Goal: Information Seeking & Learning: Learn about a topic

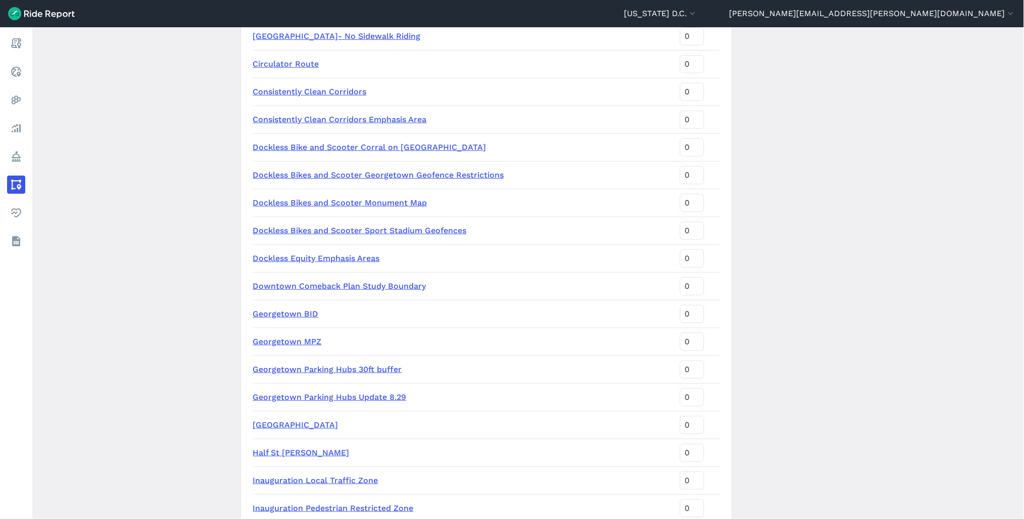
scroll to position [280, 0]
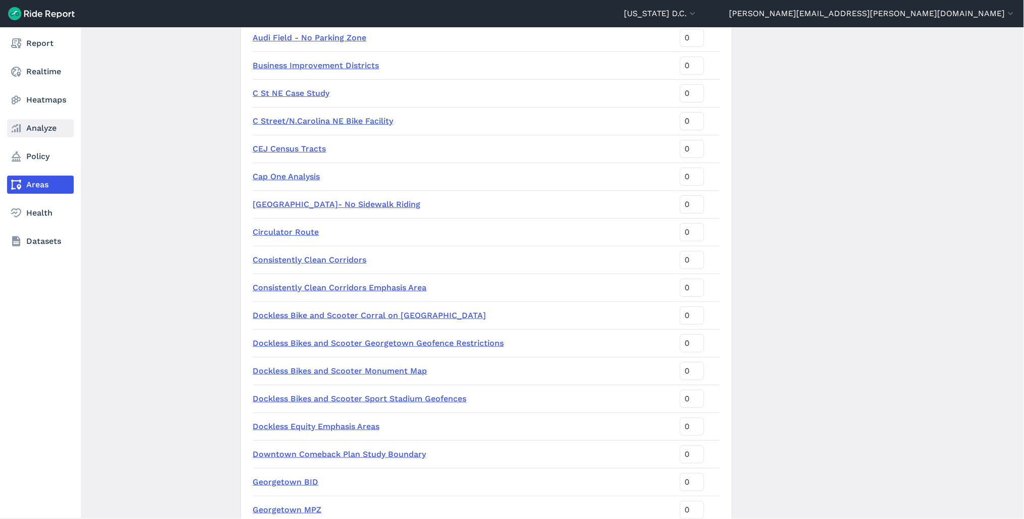
click at [38, 127] on link "Analyze" at bounding box center [40, 128] width 67 height 18
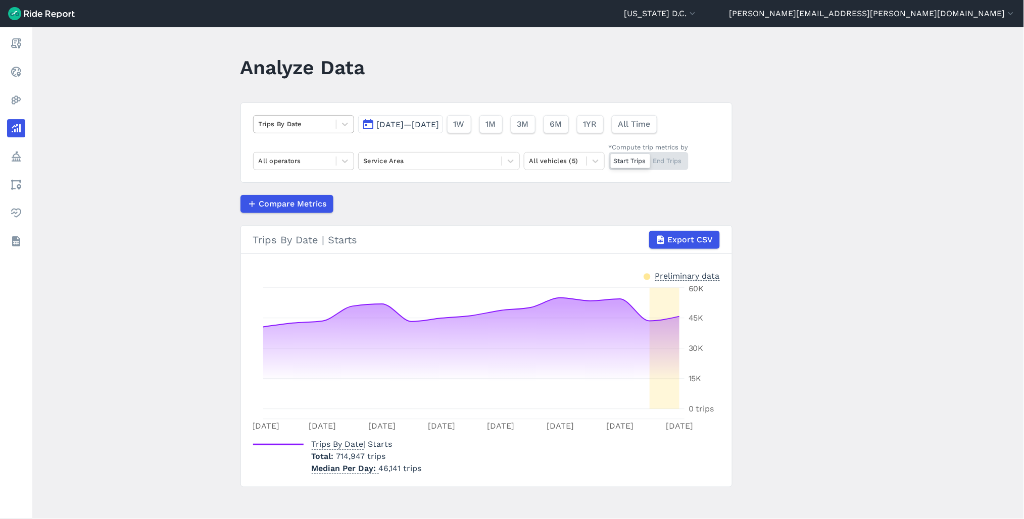
click at [332, 117] on div "Trips By Date" at bounding box center [295, 124] width 82 height 16
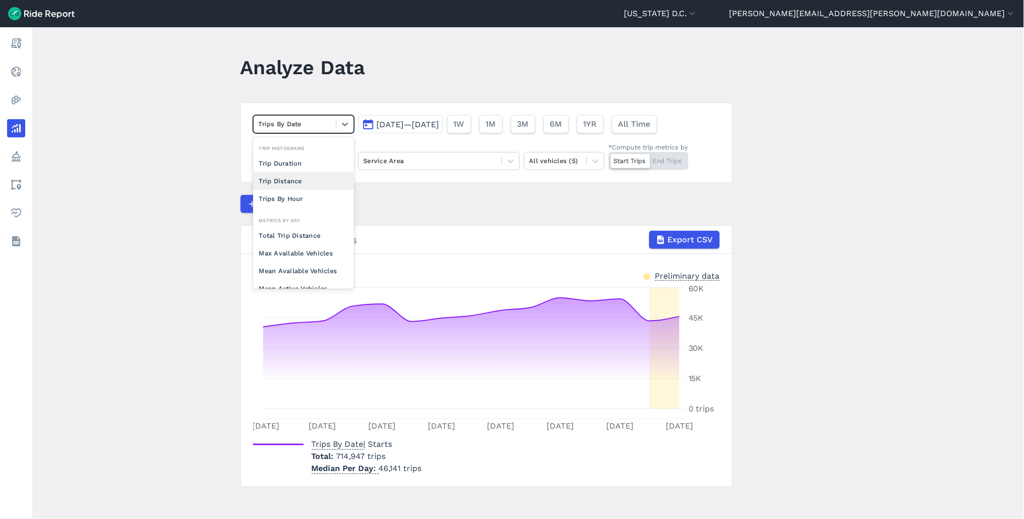
click at [395, 124] on span "[DATE]—[DATE]" at bounding box center [408, 125] width 63 height 10
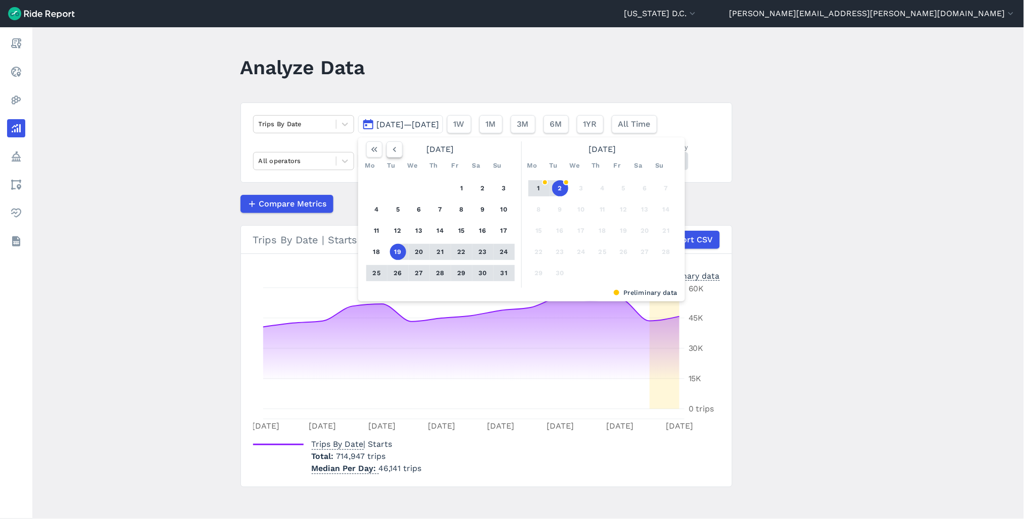
click at [396, 153] on icon "button" at bounding box center [395, 150] width 10 height 10
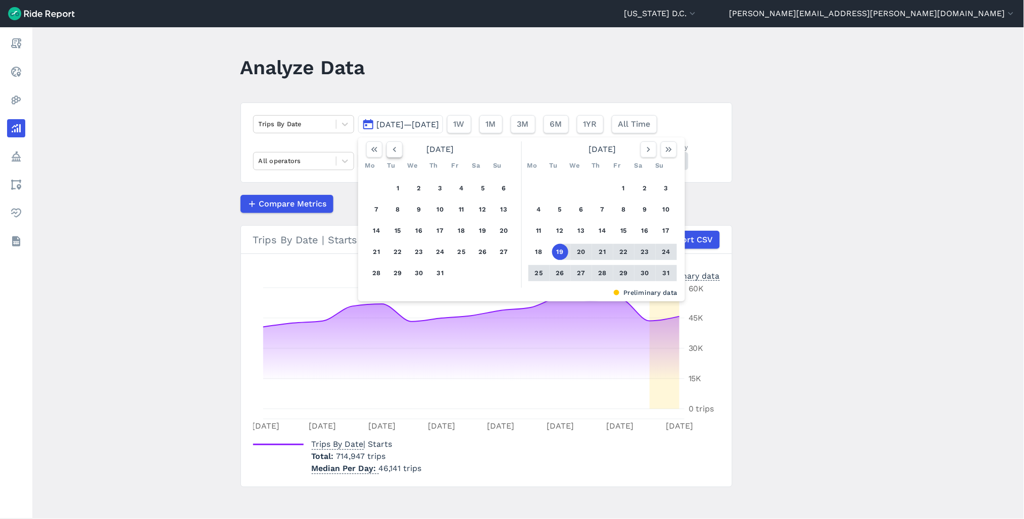
click at [396, 153] on icon "button" at bounding box center [395, 150] width 10 height 10
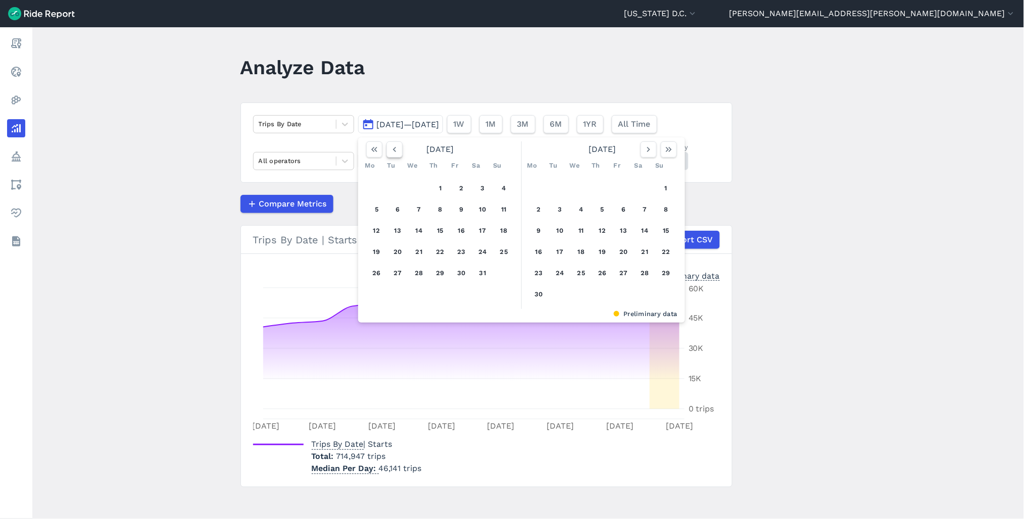
click at [396, 153] on icon "button" at bounding box center [395, 150] width 10 height 10
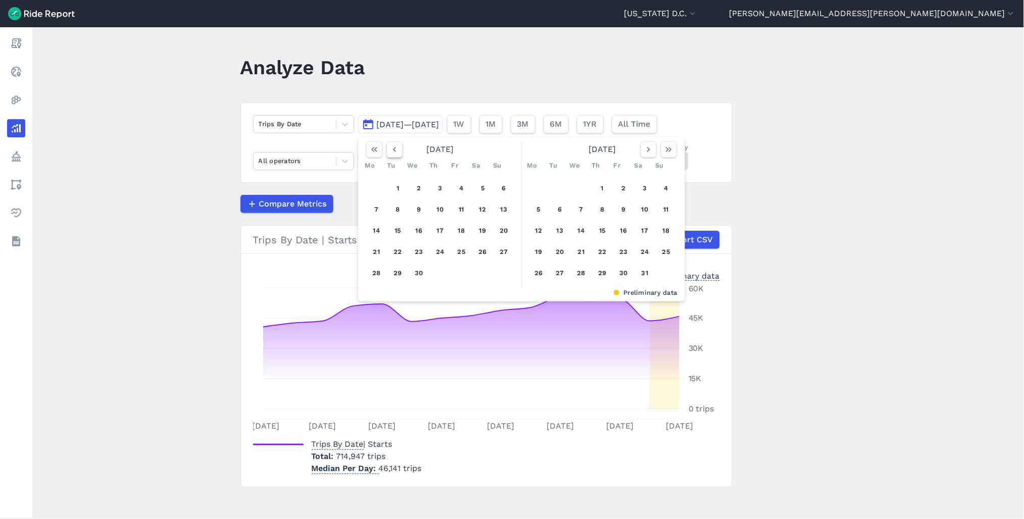
click at [396, 153] on icon "button" at bounding box center [395, 150] width 10 height 10
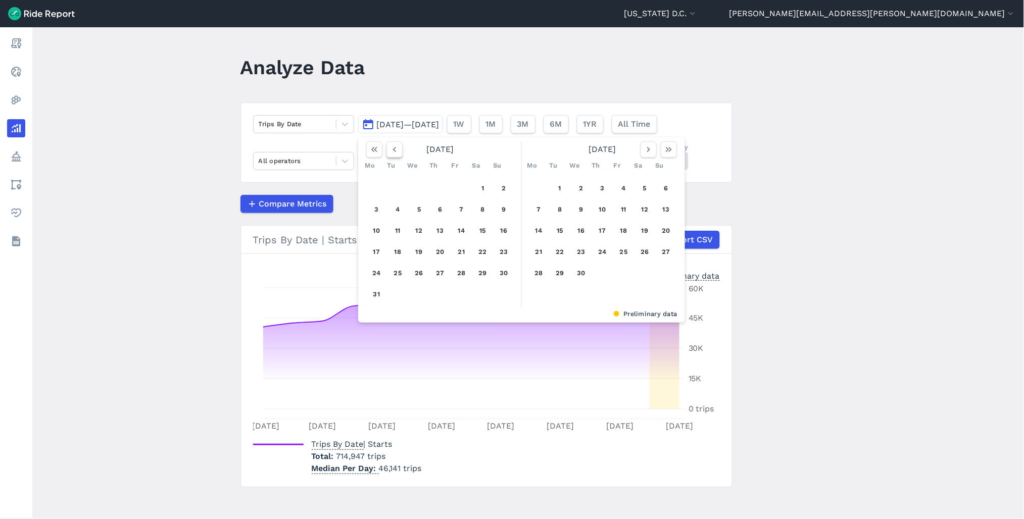
click at [396, 153] on icon "button" at bounding box center [395, 150] width 10 height 10
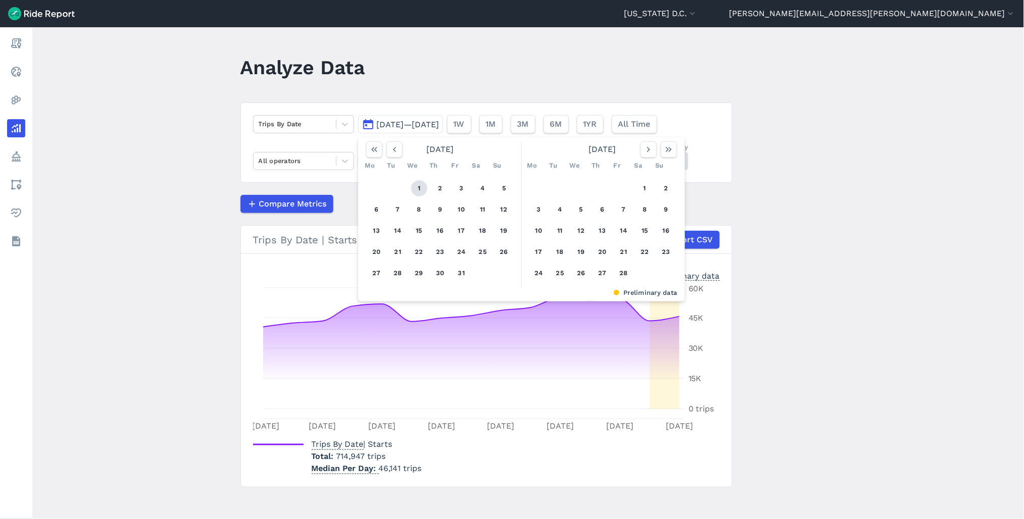
click at [421, 188] on button "1" at bounding box center [419, 188] width 16 height 16
click at [672, 150] on icon "button" at bounding box center [669, 150] width 10 height 10
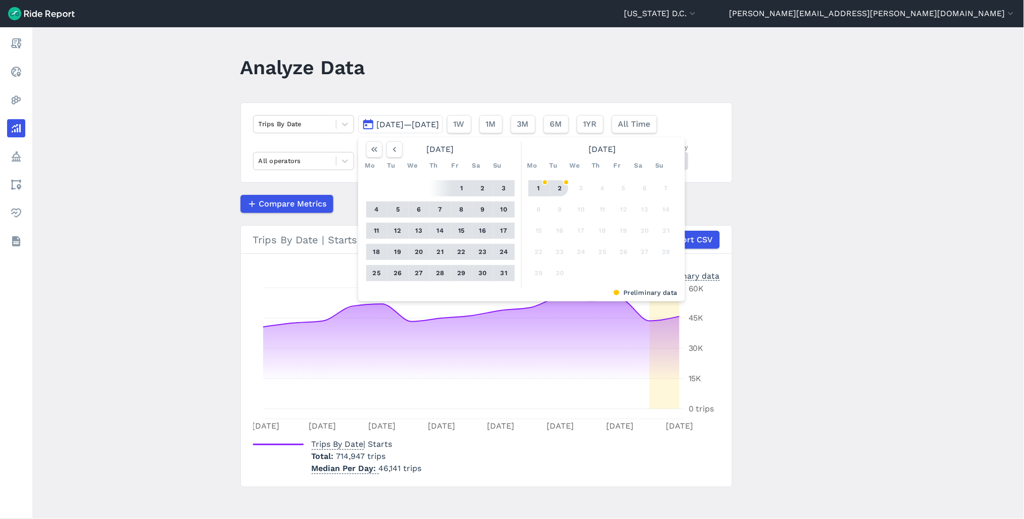
drag, startPoint x: 561, startPoint y: 189, endPoint x: 569, endPoint y: 189, distance: 7.6
click at [563, 189] on button "2" at bounding box center [560, 188] width 16 height 16
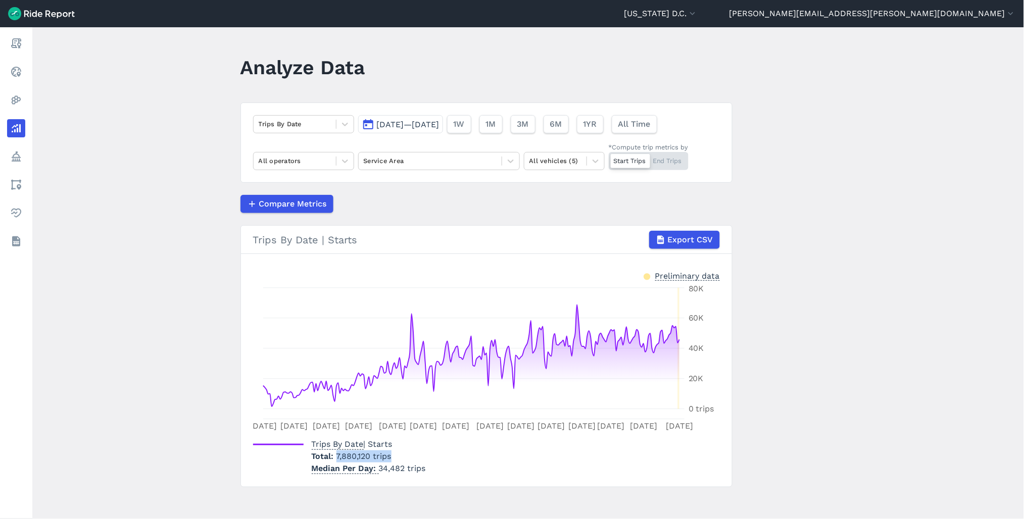
drag, startPoint x: 334, startPoint y: 457, endPoint x: 393, endPoint y: 456, distance: 58.6
click at [393, 456] on p "Total 7,880,120 trips" at bounding box center [369, 457] width 114 height 12
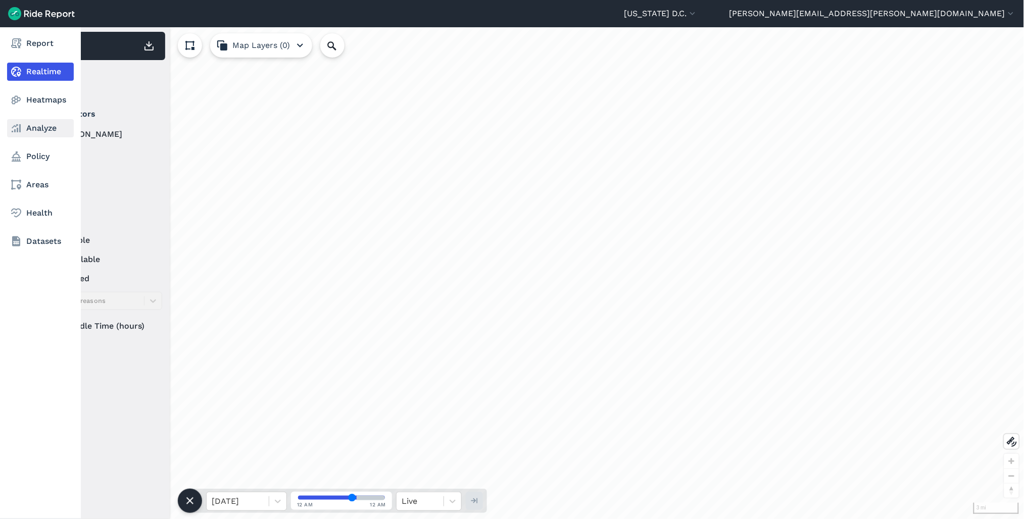
click at [43, 131] on link "Analyze" at bounding box center [40, 128] width 67 height 18
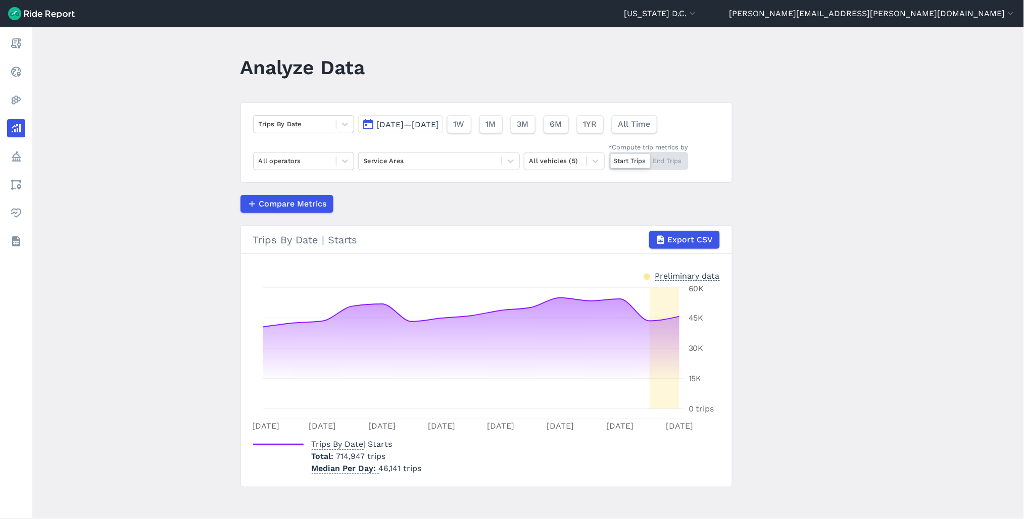
click at [440, 122] on span "[DATE]—[DATE]" at bounding box center [408, 125] width 63 height 10
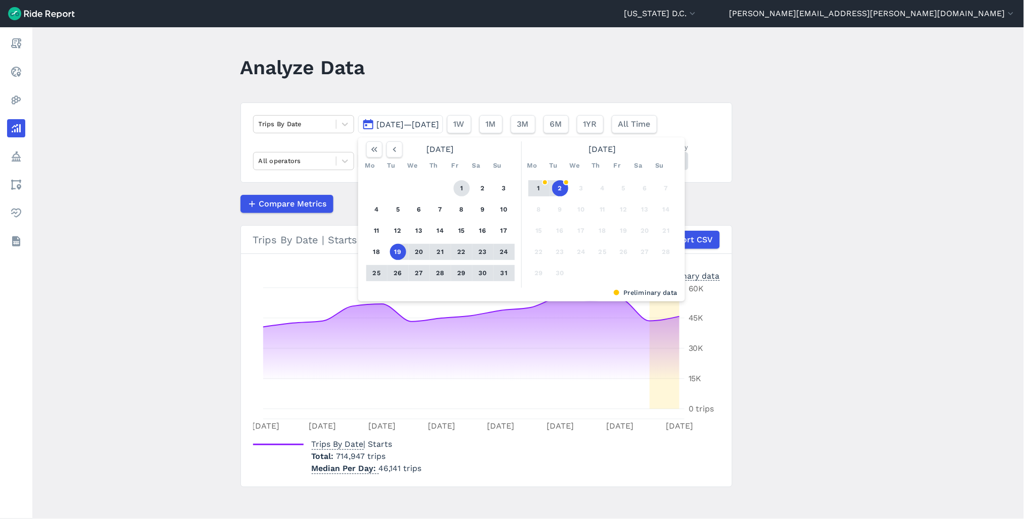
click at [460, 185] on button "1" at bounding box center [462, 188] width 16 height 16
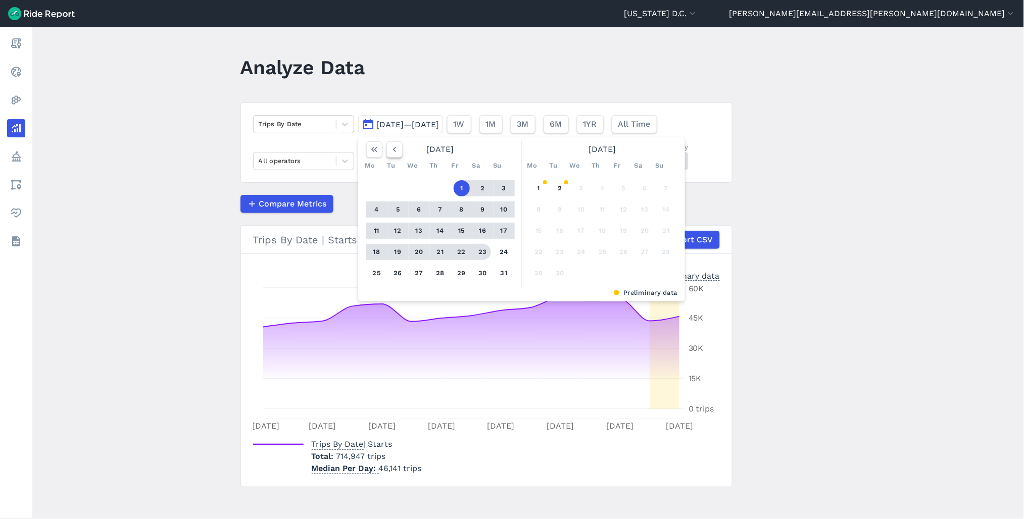
click at [392, 145] on icon "button" at bounding box center [395, 150] width 10 height 10
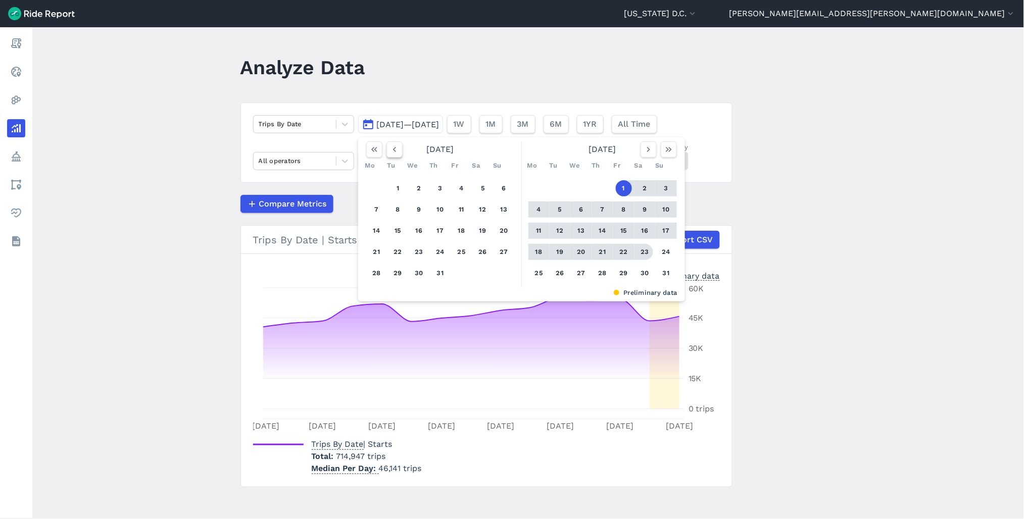
click at [394, 149] on icon "button" at bounding box center [395, 150] width 10 height 10
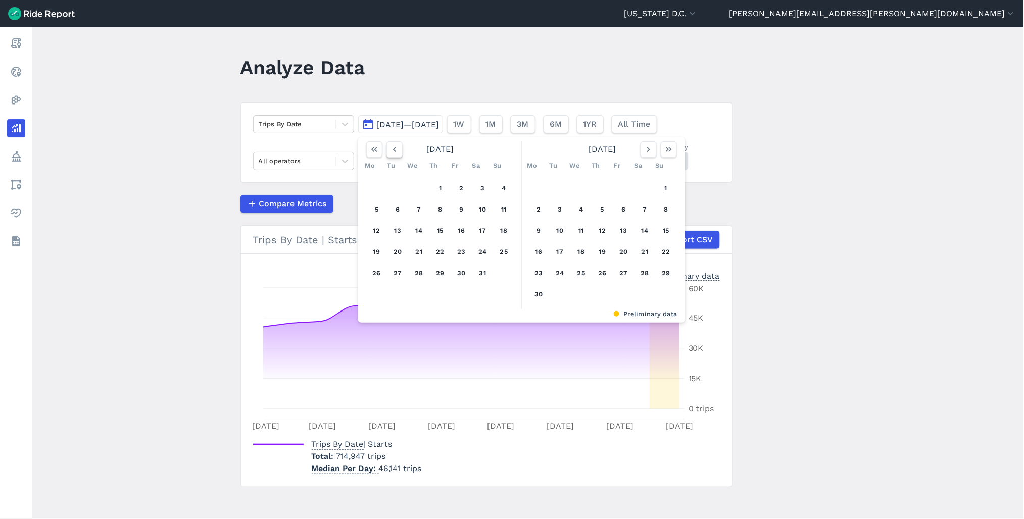
click at [394, 149] on icon "button" at bounding box center [395, 150] width 10 height 10
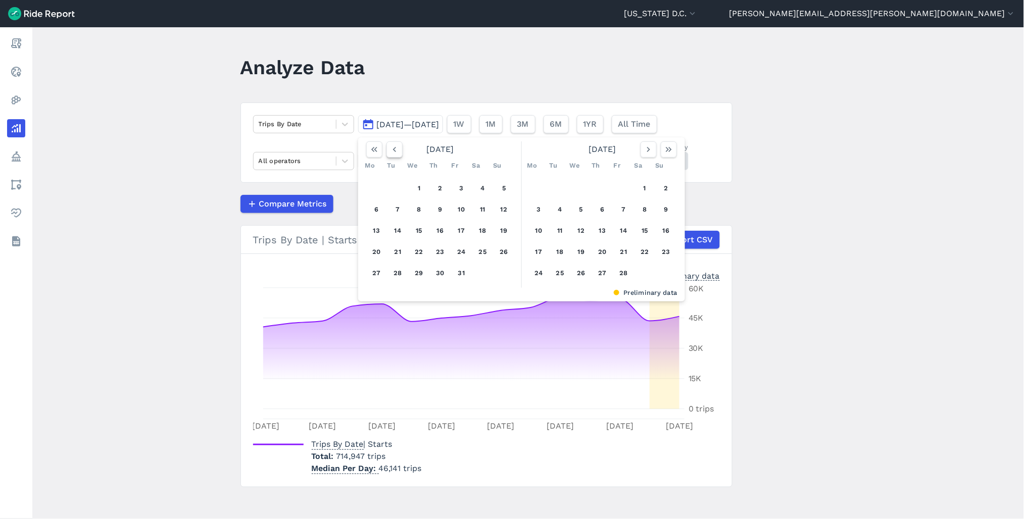
click at [394, 149] on icon "button" at bounding box center [395, 150] width 10 height 10
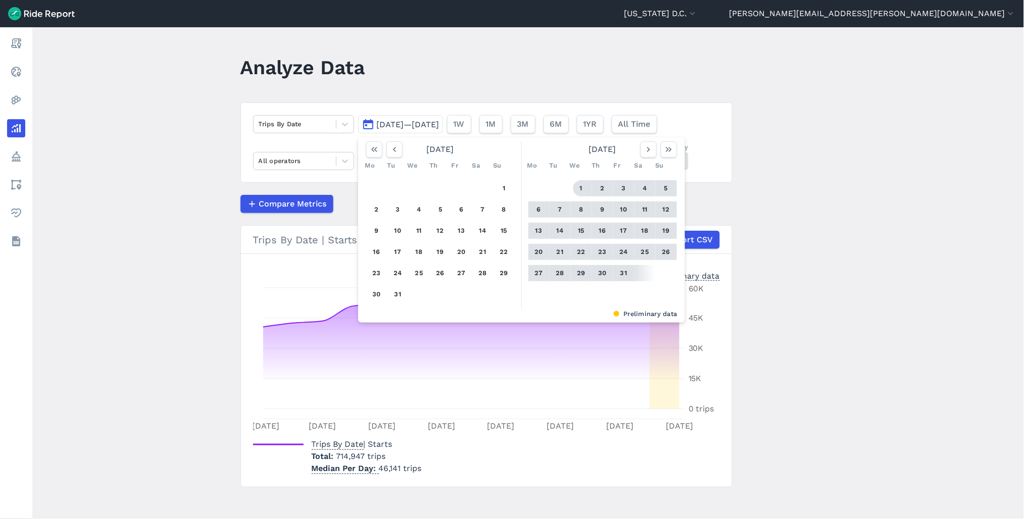
click at [582, 188] on button "1" at bounding box center [582, 188] width 16 height 16
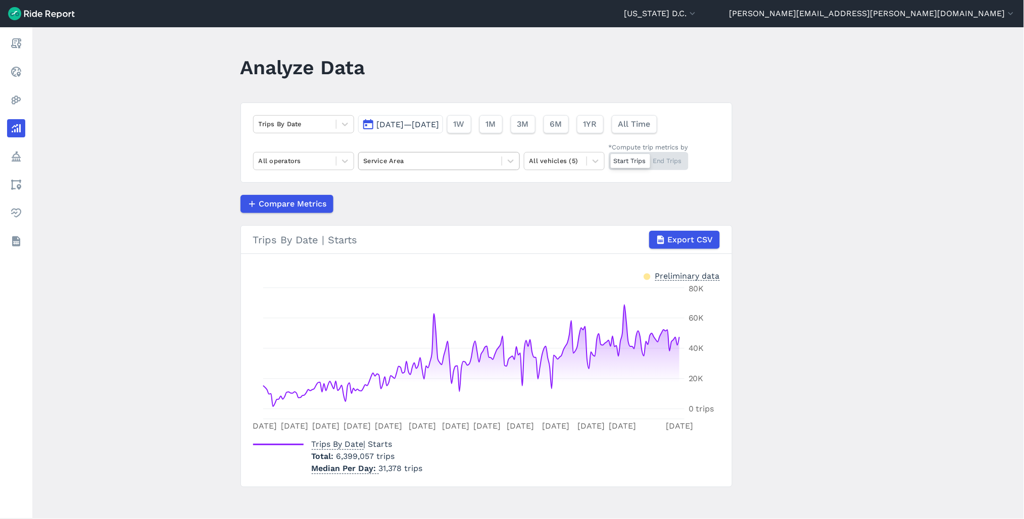
click at [436, 156] on div "Trips By Date [DATE]—[DATE] 1W 1M 3M 6M 1YR All Time All operators Service Area…" at bounding box center [487, 143] width 492 height 80
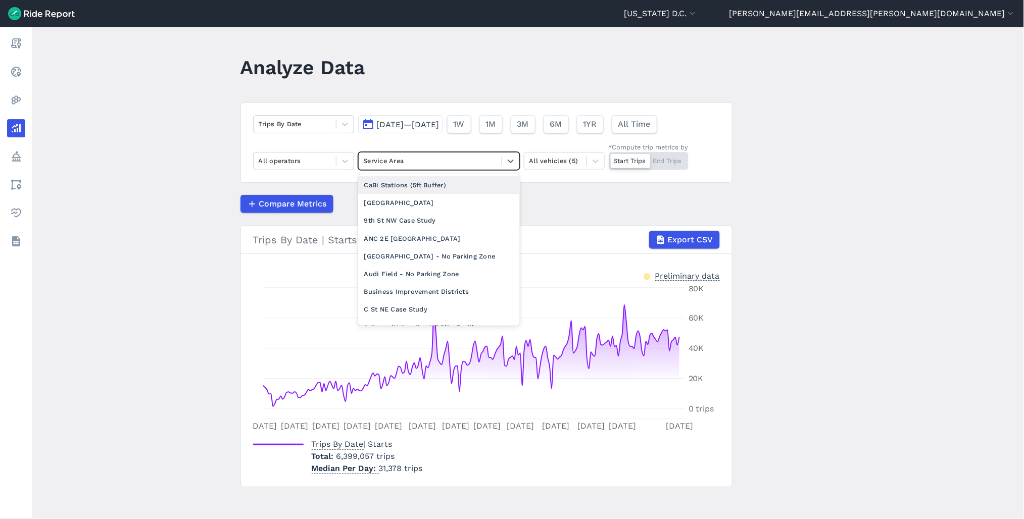
click at [433, 159] on div at bounding box center [430, 161] width 133 height 12
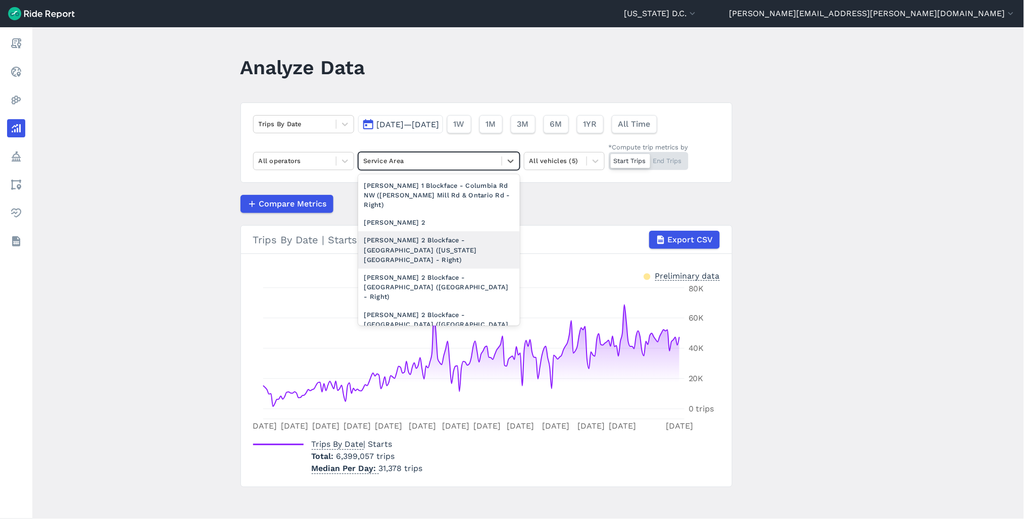
scroll to position [1123, 0]
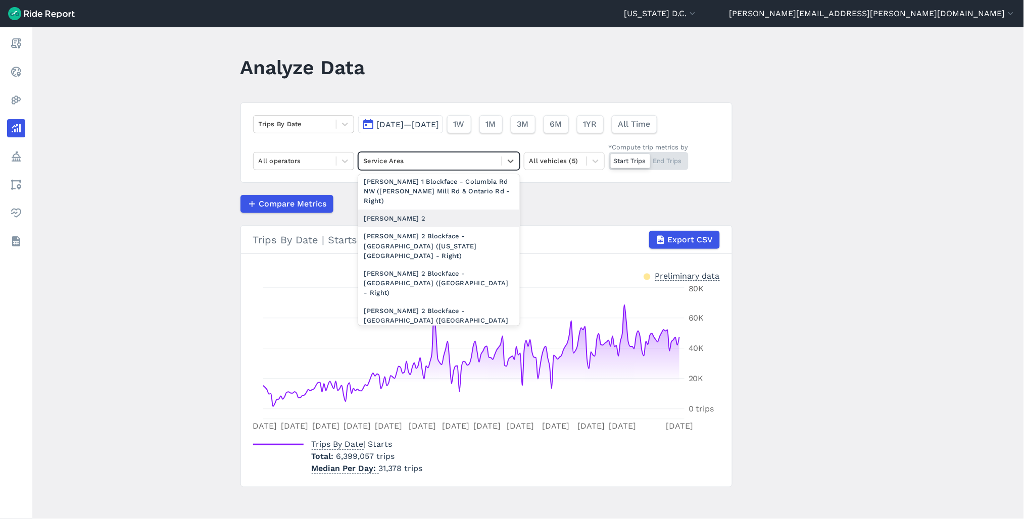
click at [425, 210] on div "[PERSON_NAME] 2" at bounding box center [439, 219] width 162 height 18
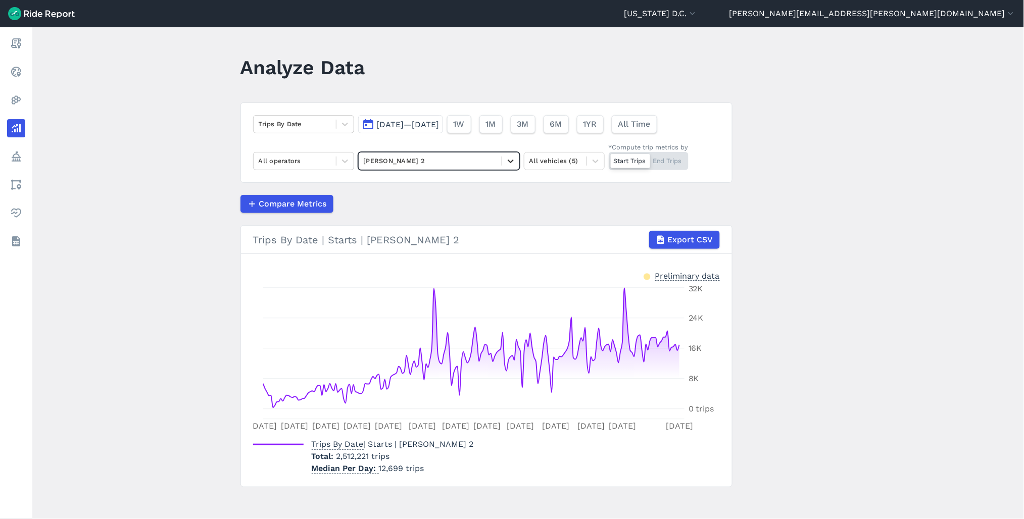
click at [508, 161] on icon at bounding box center [511, 162] width 6 height 4
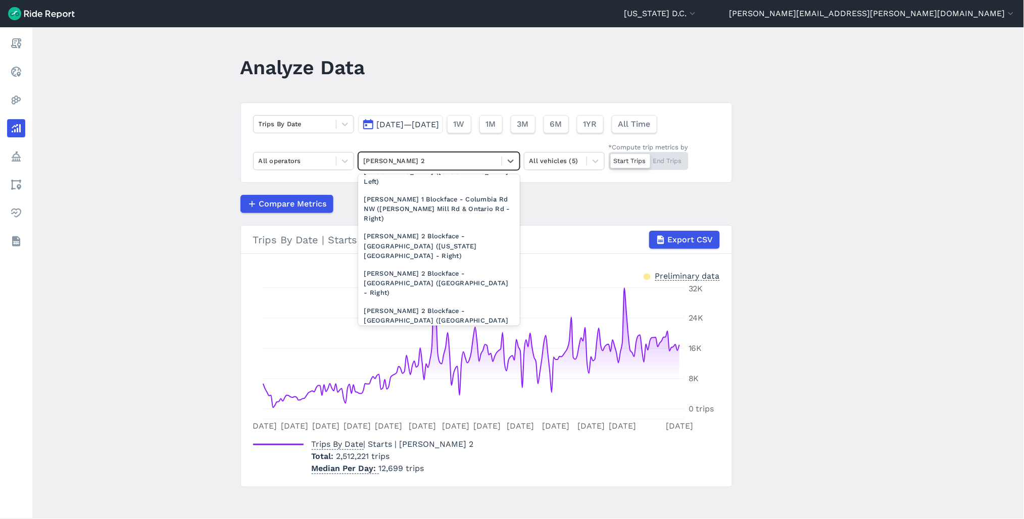
scroll to position [1291, 0]
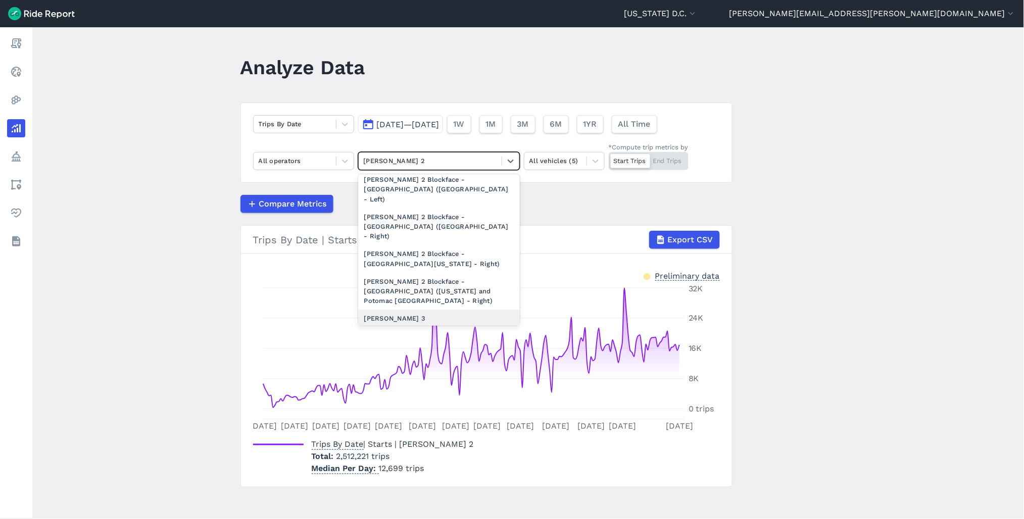
click at [428, 310] on div "[PERSON_NAME] 3" at bounding box center [439, 319] width 162 height 18
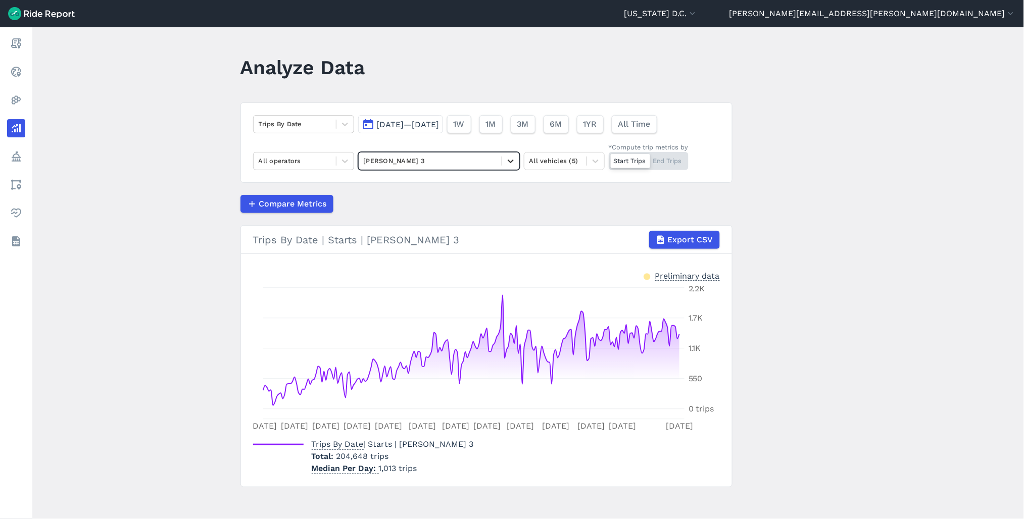
click at [509, 161] on icon at bounding box center [511, 161] width 10 height 10
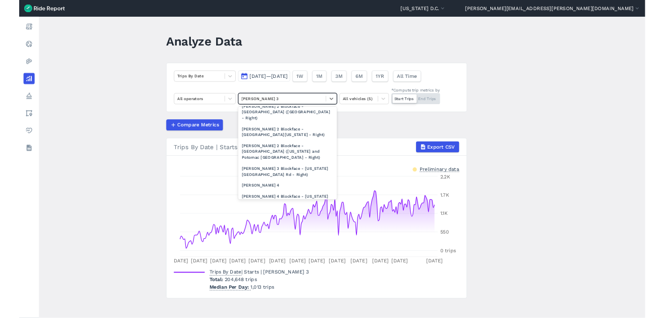
scroll to position [1459, 0]
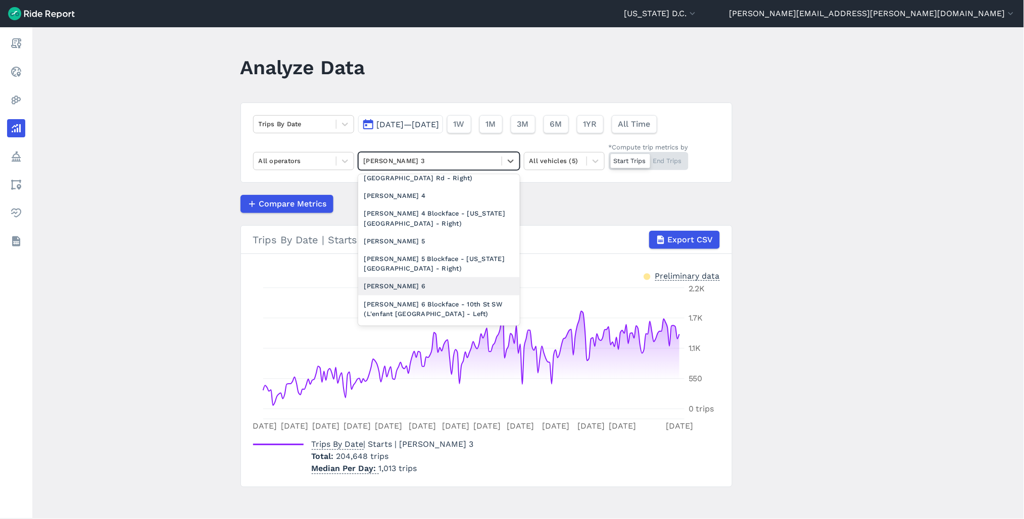
click at [399, 277] on div "[PERSON_NAME] 6" at bounding box center [439, 286] width 162 height 18
